Goal: Check status: Check status

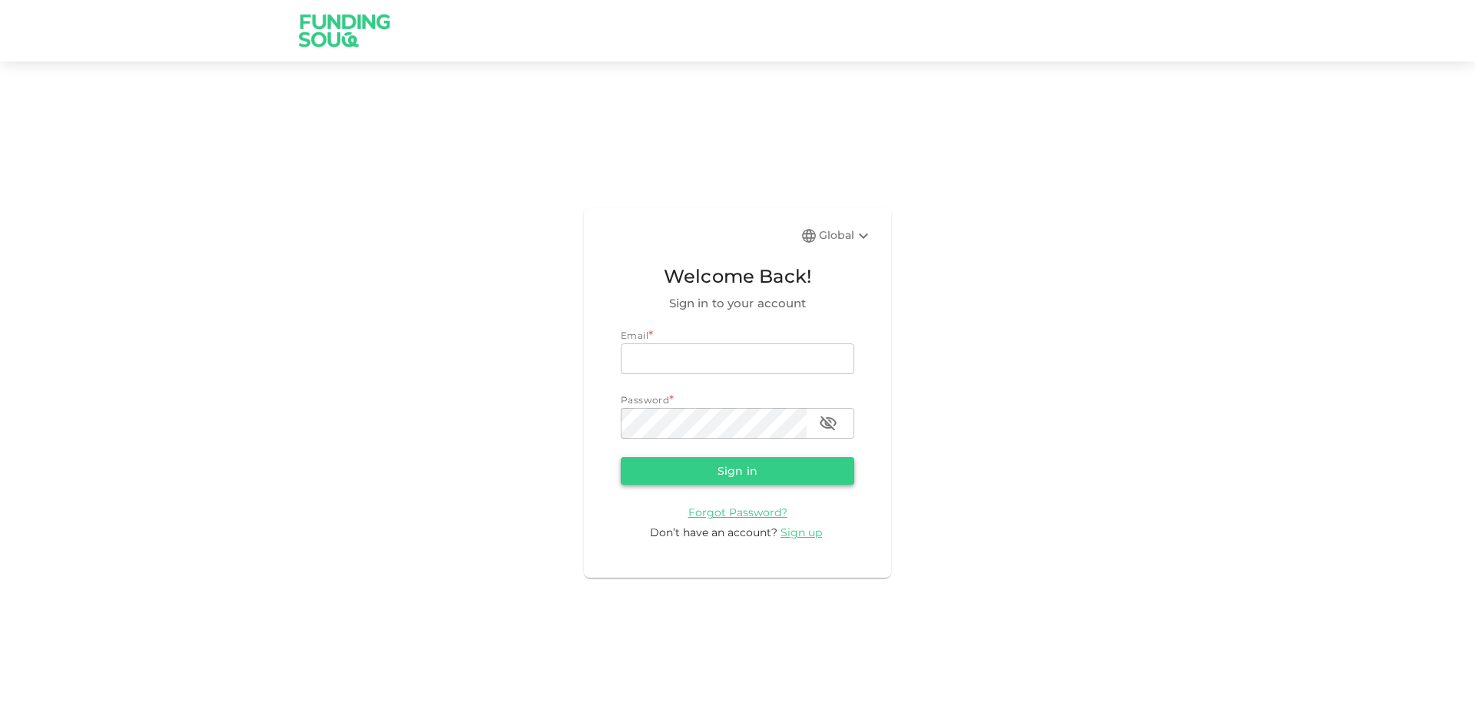
type input "[EMAIL_ADDRESS][DOMAIN_NAME]"
click at [723, 459] on button "Sign in" at bounding box center [737, 471] width 233 height 28
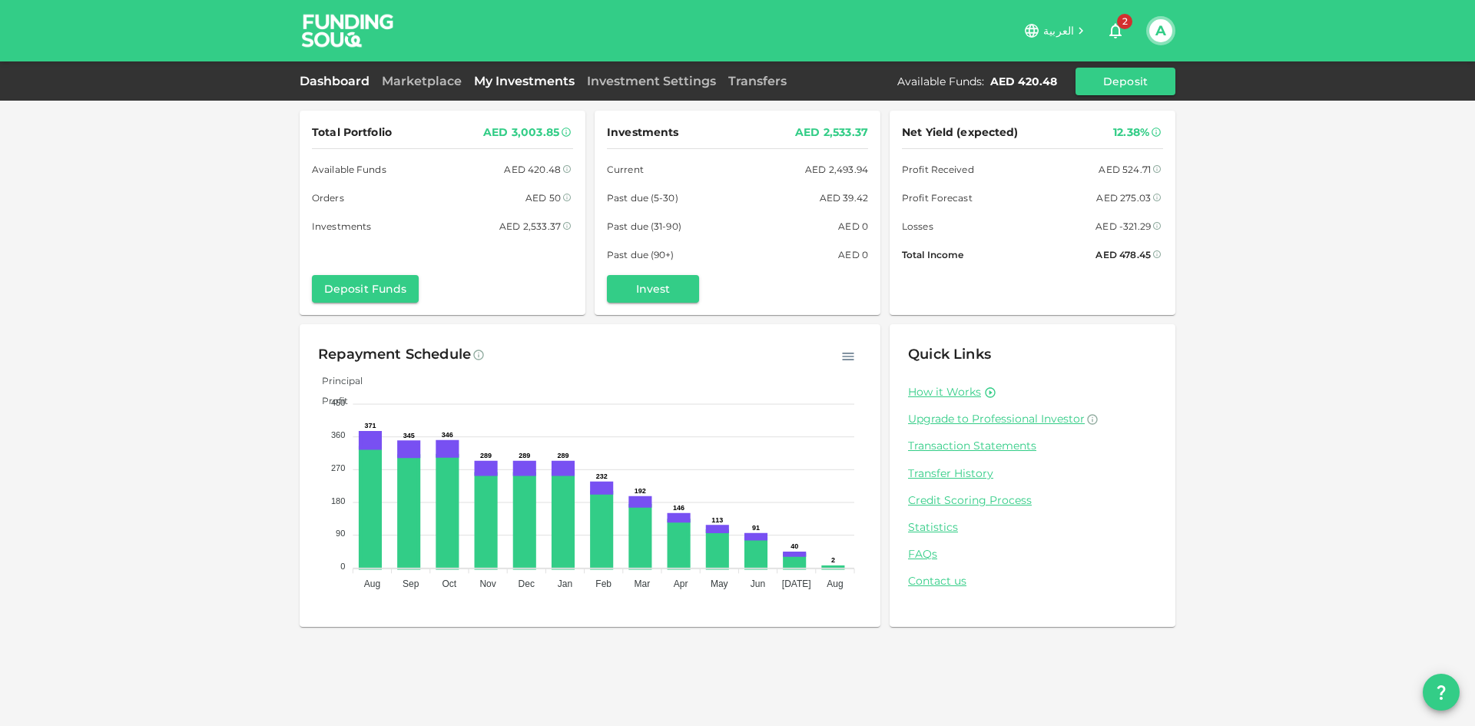
click at [516, 80] on link "My Investments" at bounding box center [524, 81] width 113 height 15
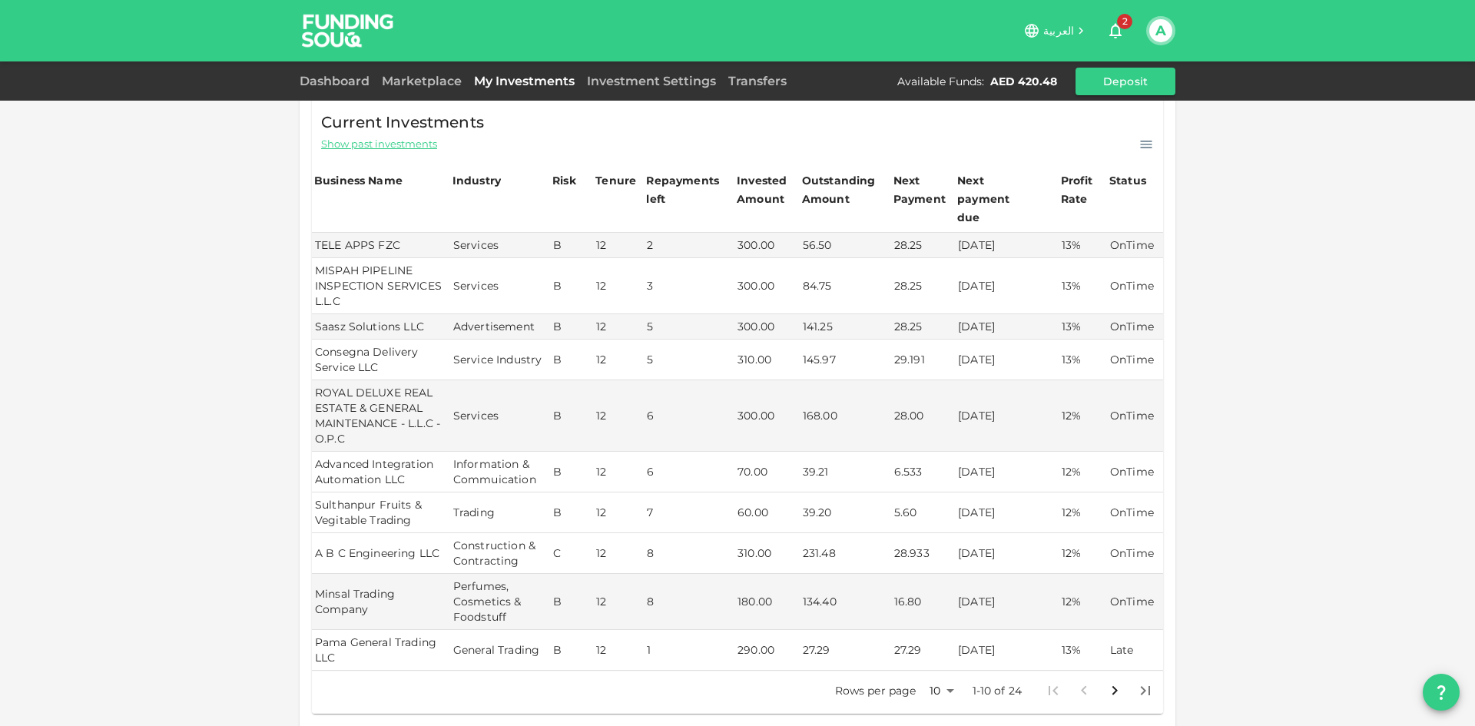
scroll to position [442, 0]
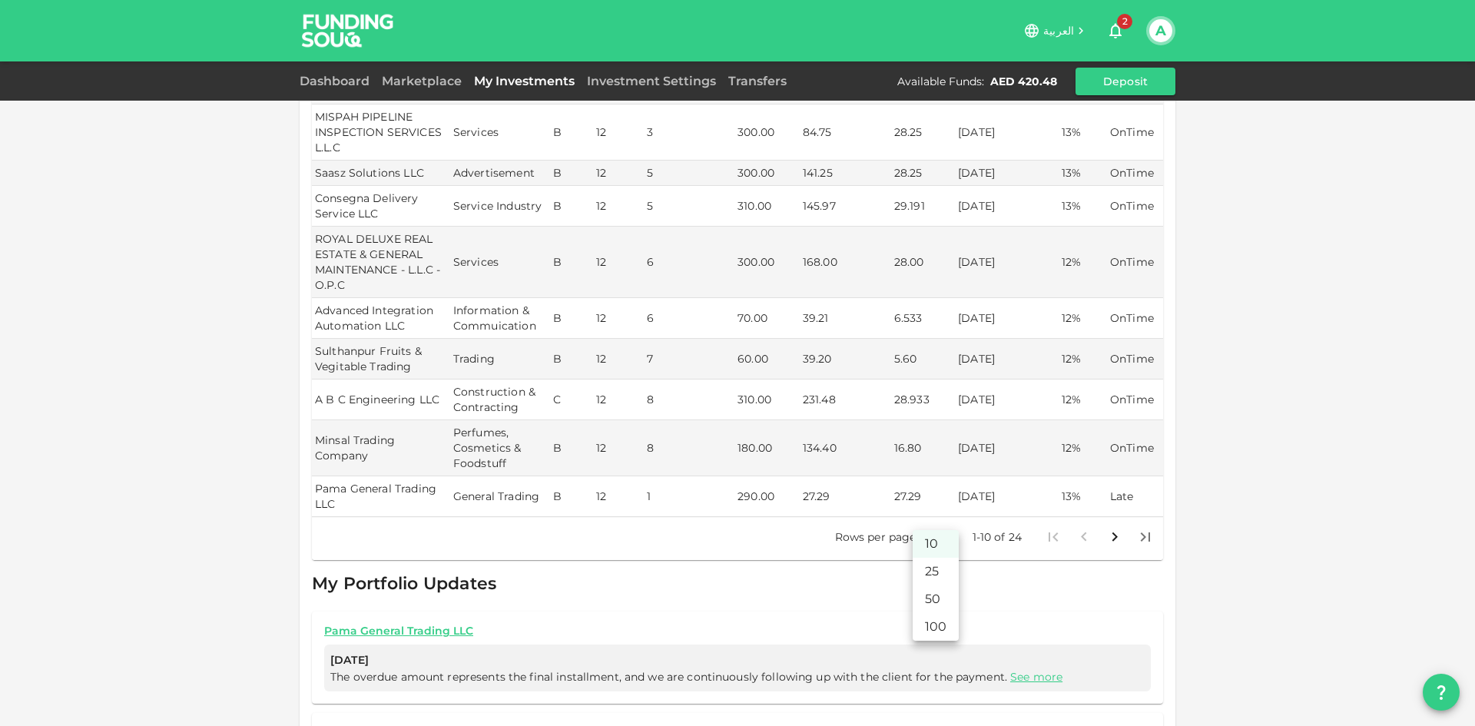
click at [936, 521] on body "العربية 2 A Dashboard Marketplace My Investments Investment Settings Transfers …" at bounding box center [737, 363] width 1475 height 726
click at [932, 568] on li "25" at bounding box center [935, 572] width 46 height 28
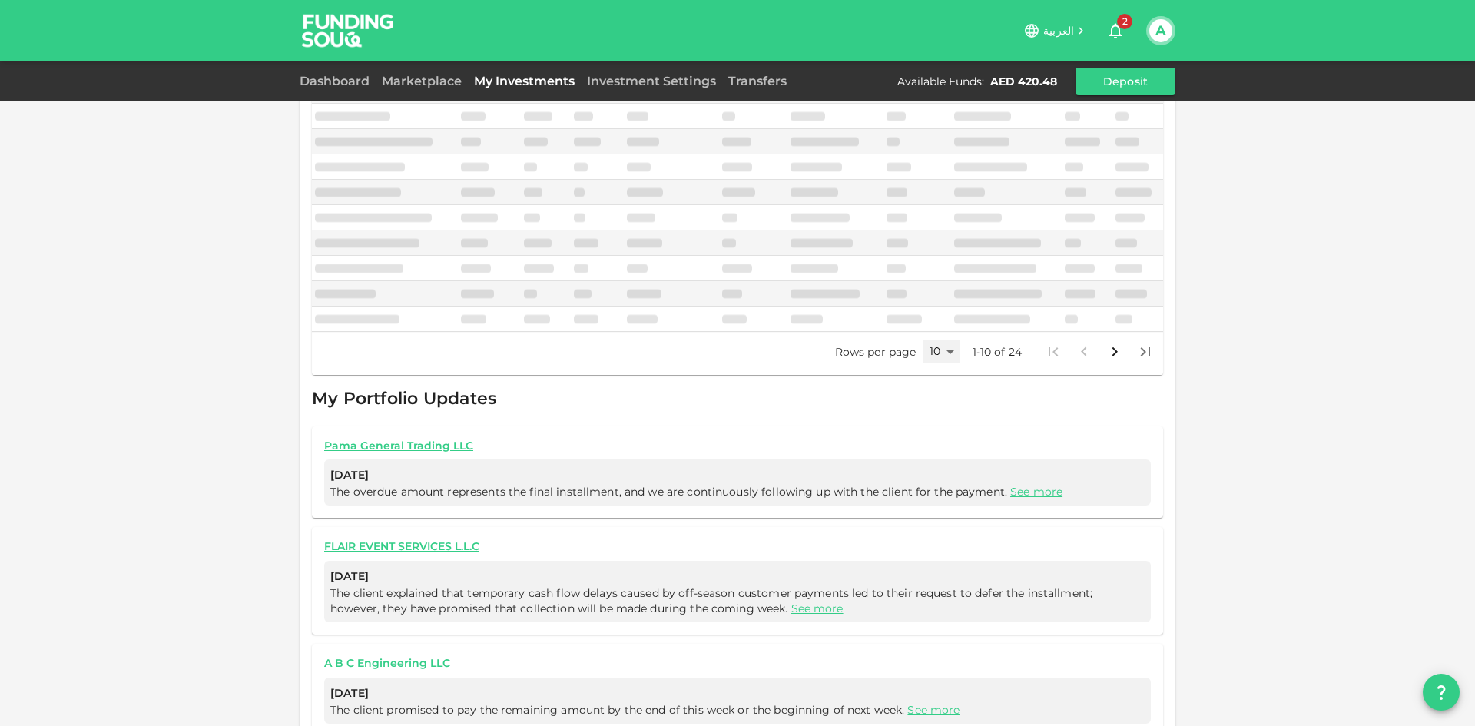
type input "25"
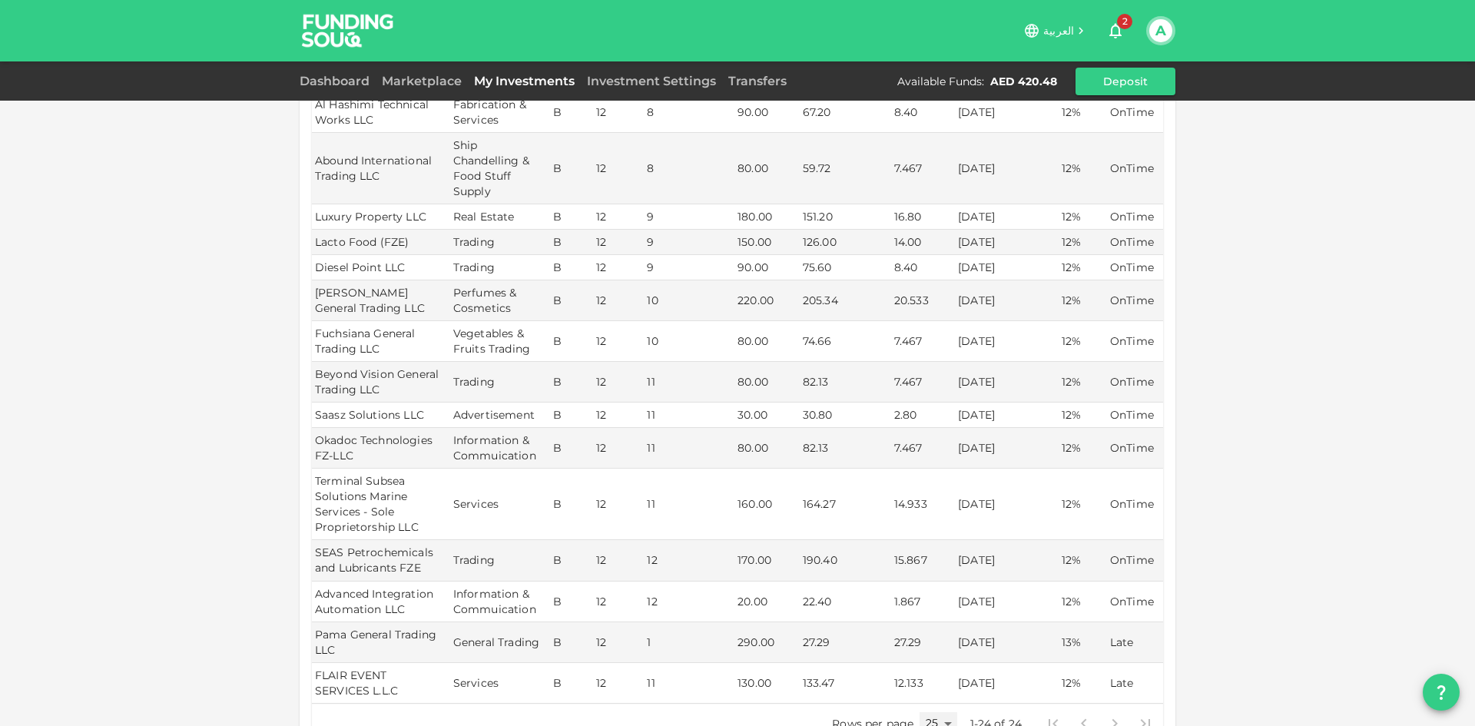
scroll to position [979, 0]
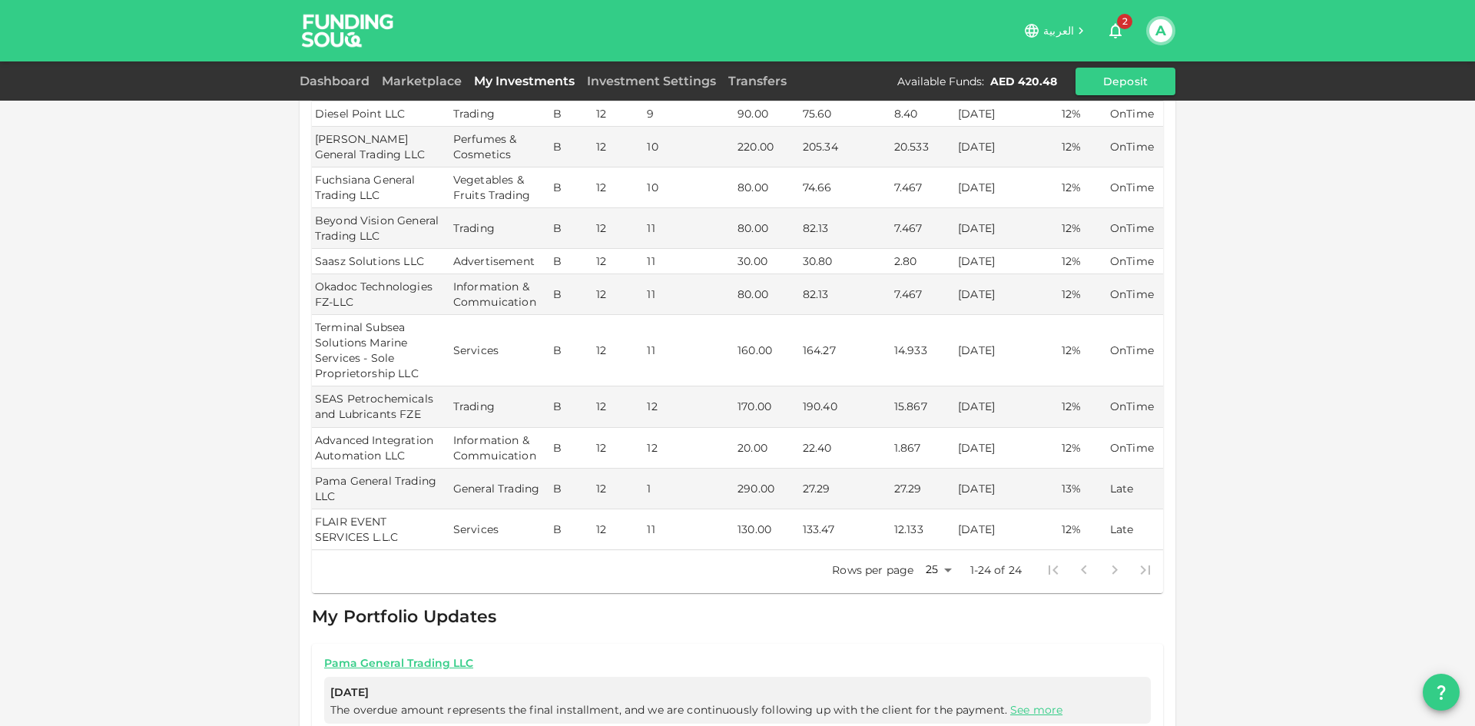
drag, startPoint x: 953, startPoint y: 514, endPoint x: 1016, endPoint y: 508, distance: 63.2
click at [1016, 509] on td "[DATE]" at bounding box center [1007, 529] width 104 height 41
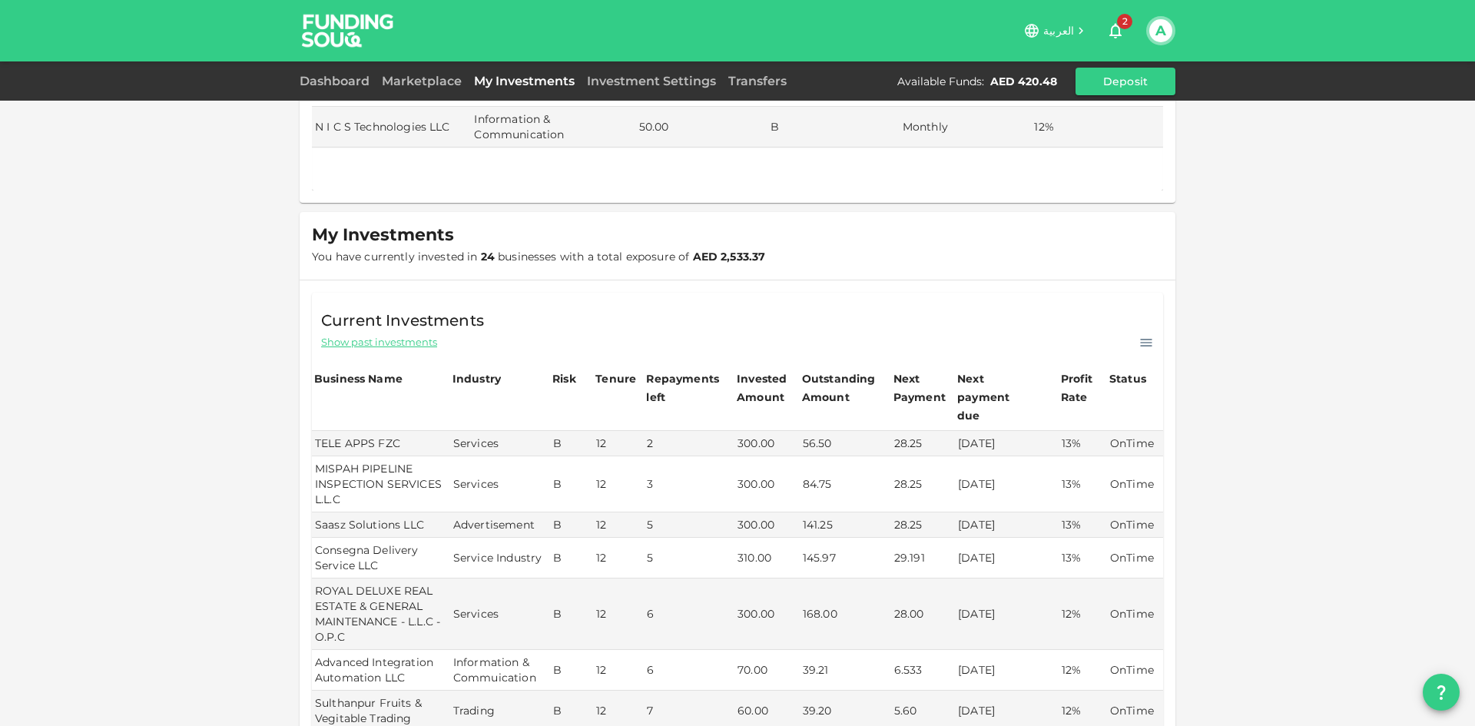
scroll to position [0, 0]
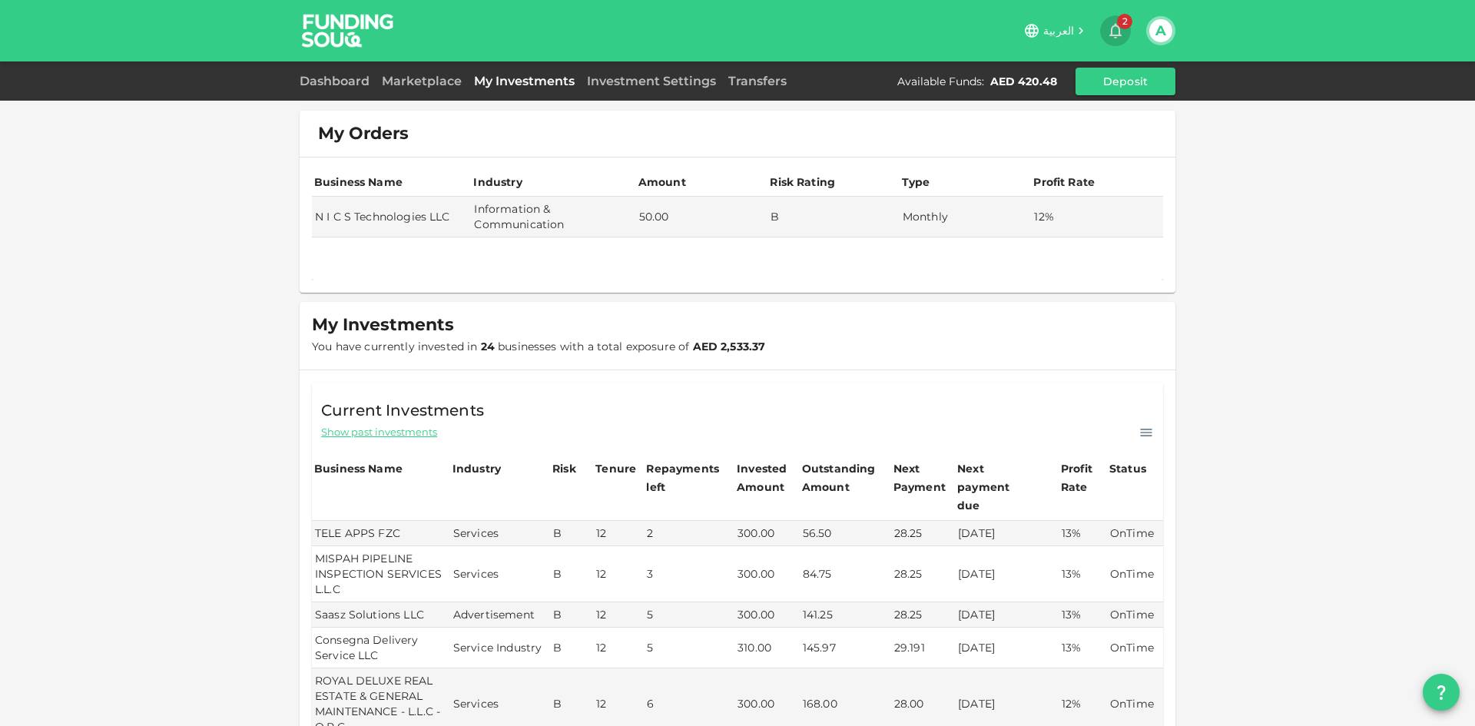
click at [1112, 32] on icon "button" at bounding box center [1115, 31] width 12 height 15
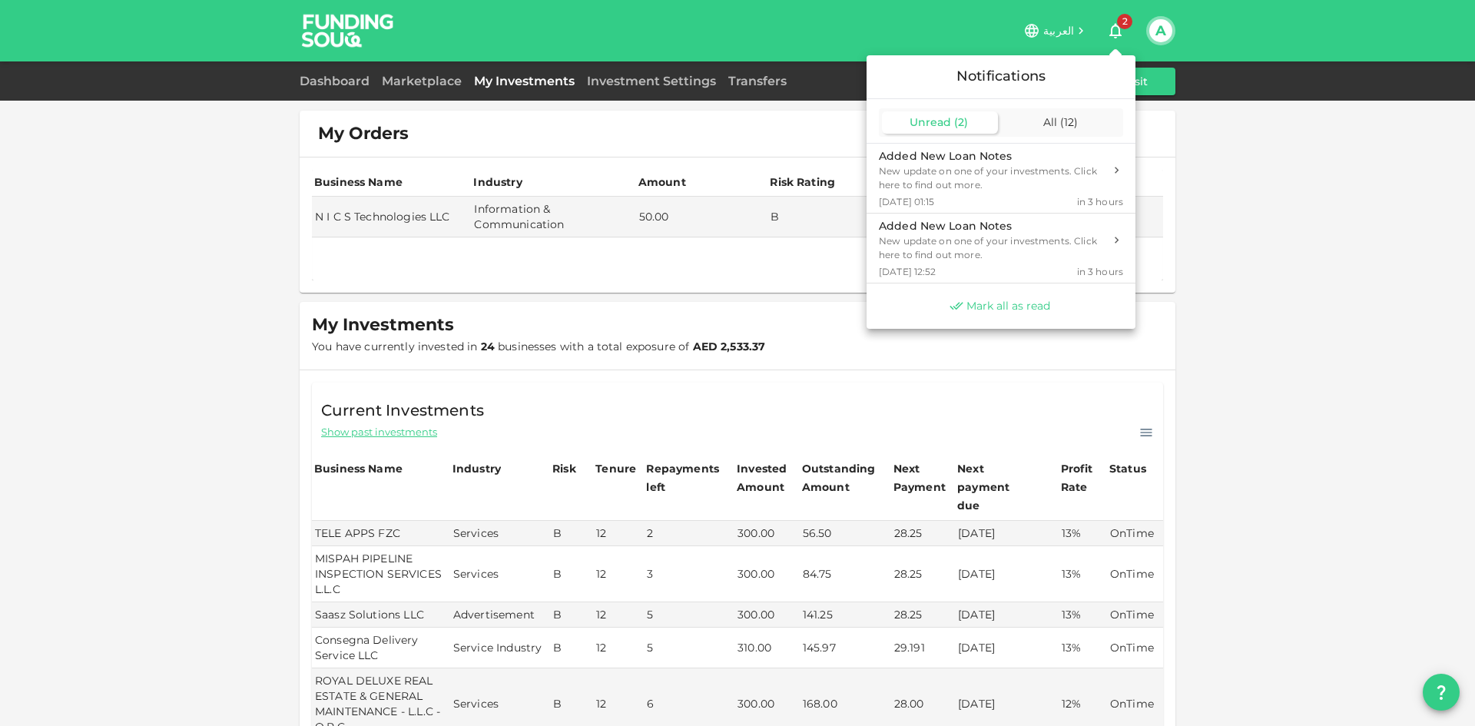
click at [1006, 305] on span "Mark all as read" at bounding box center [1008, 306] width 84 height 15
click at [1114, 30] on div at bounding box center [737, 363] width 1475 height 726
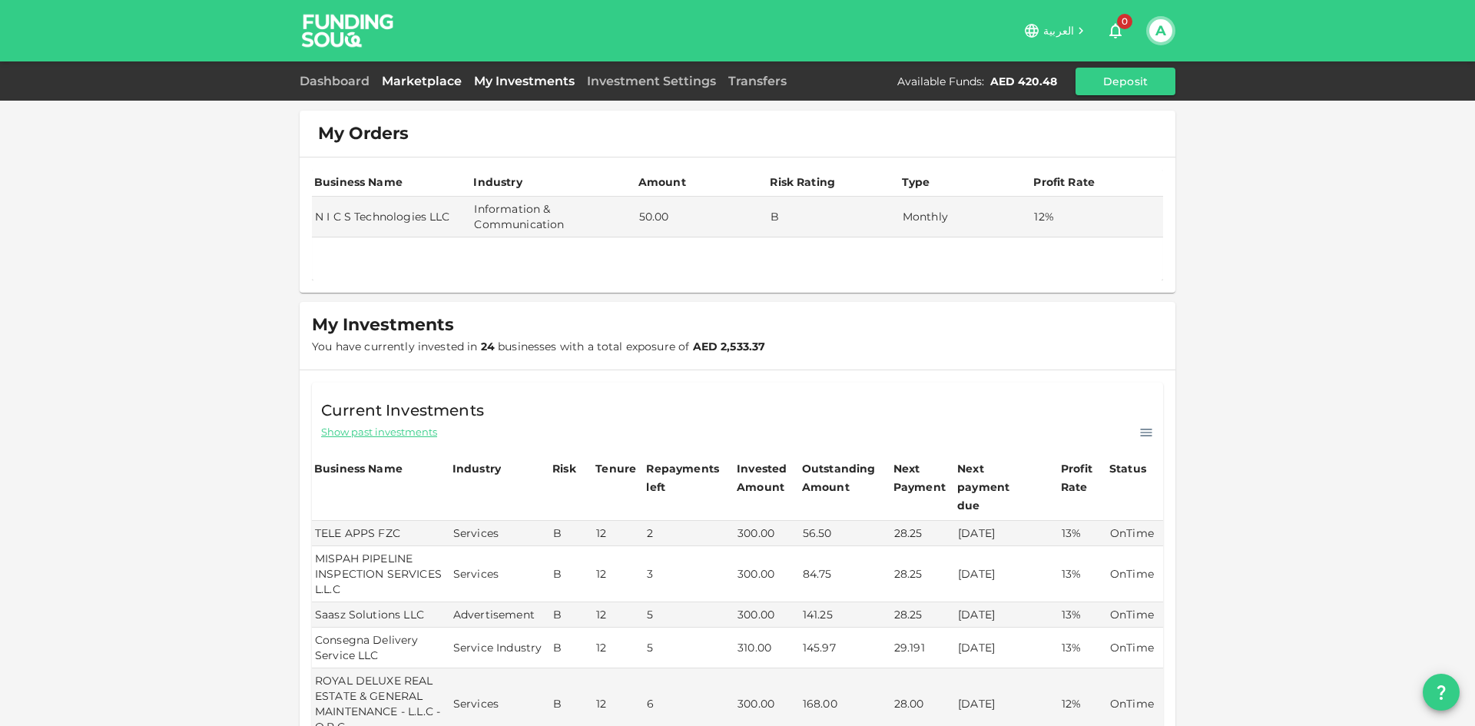
click at [414, 87] on link "Marketplace" at bounding box center [422, 81] width 92 height 15
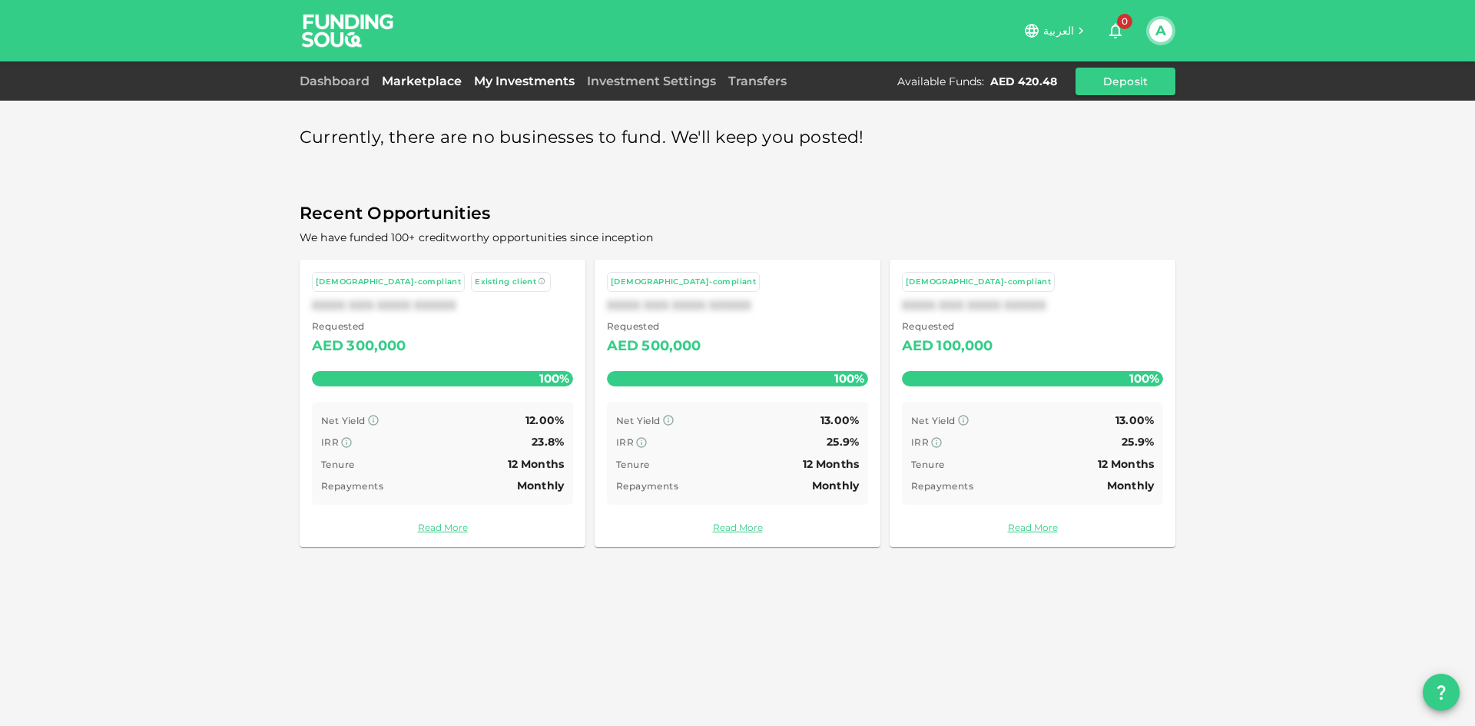
click at [529, 84] on link "My Investments" at bounding box center [524, 81] width 113 height 15
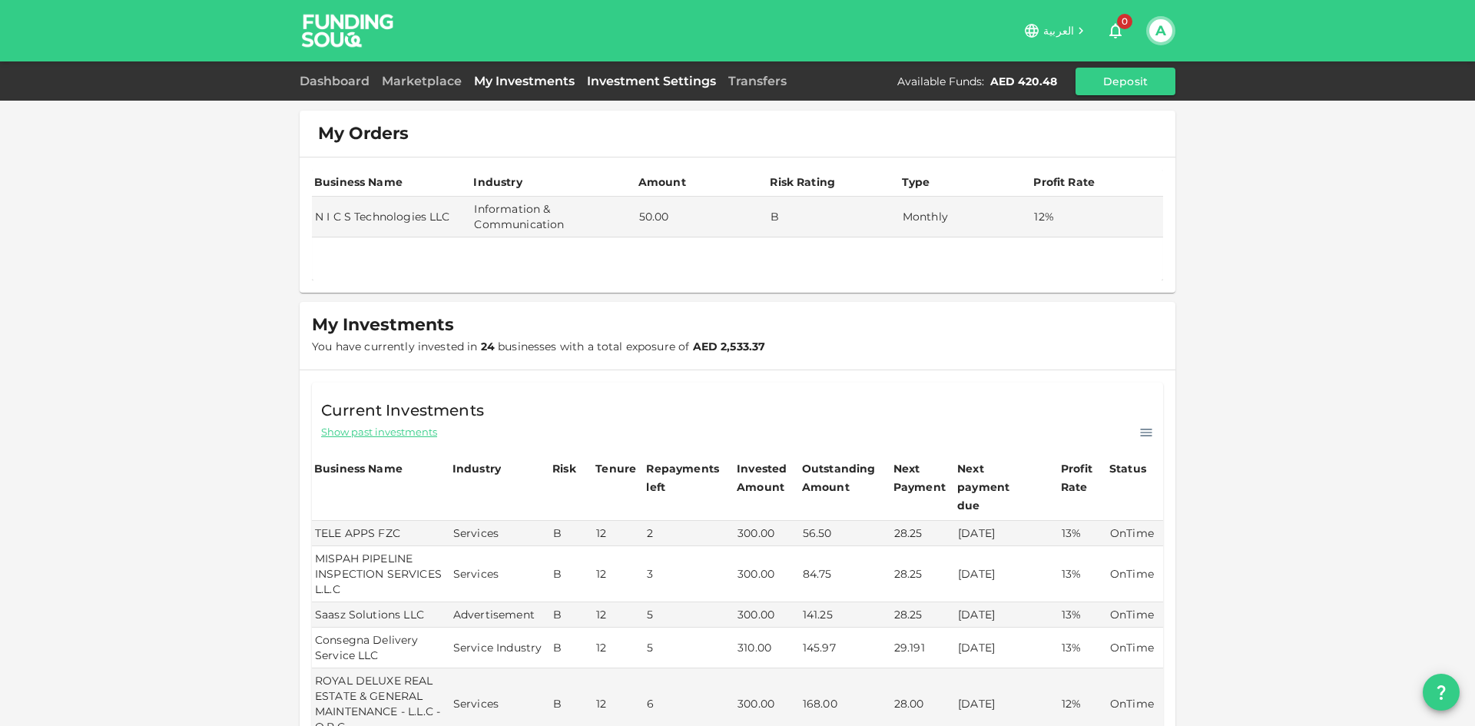
click at [659, 79] on link "Investment Settings" at bounding box center [651, 81] width 141 height 15
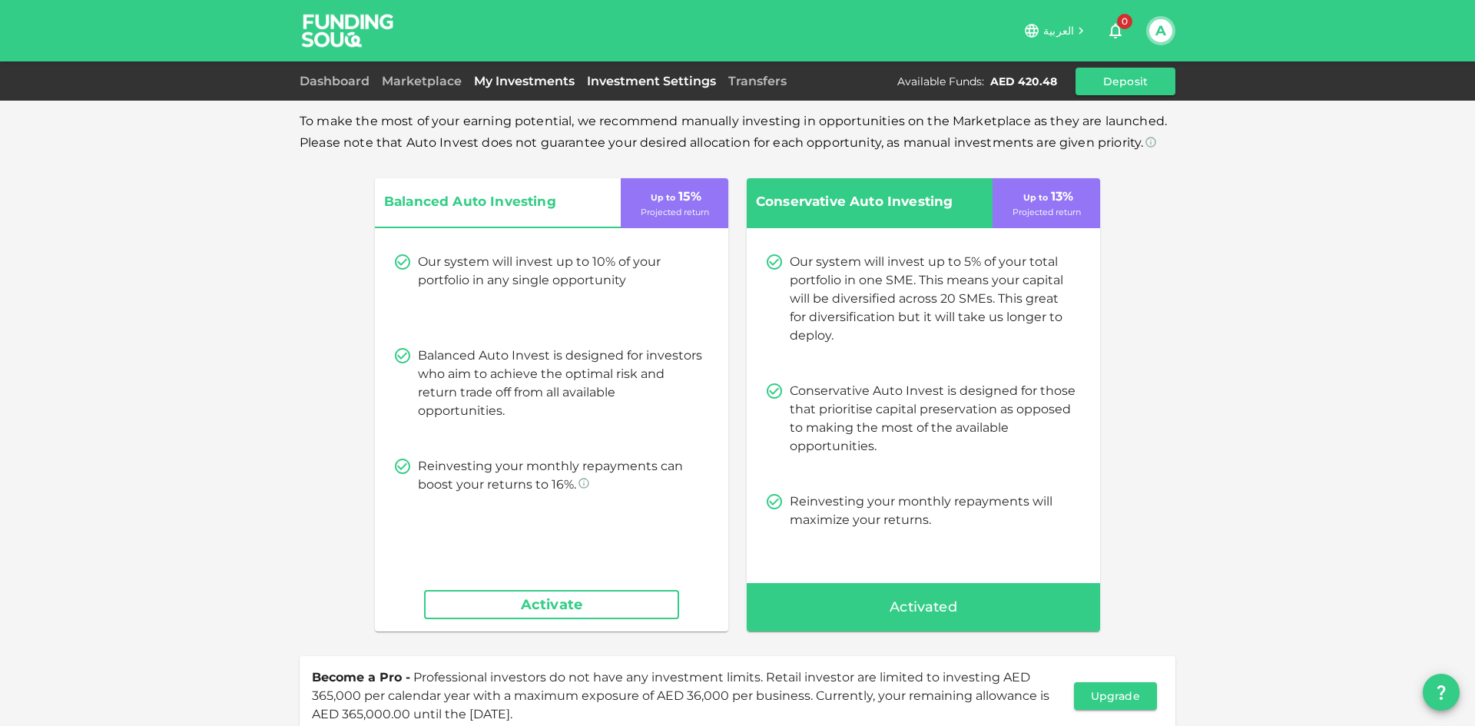
click at [537, 80] on link "My Investments" at bounding box center [524, 81] width 113 height 15
